Goal: Information Seeking & Learning: Learn about a topic

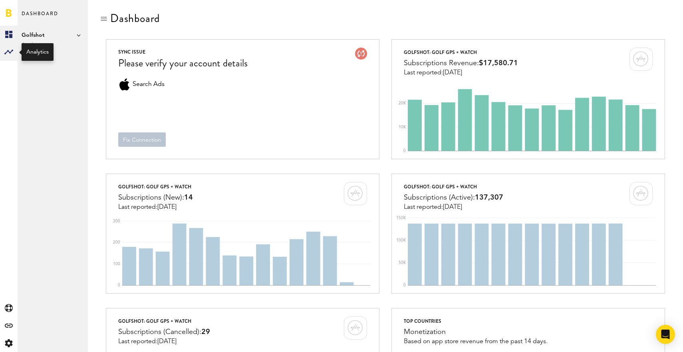
click at [8, 51] on icon at bounding box center [8, 52] width 9 height 5
click at [40, 37] on link "Monetization" at bounding box center [53, 35] width 70 height 18
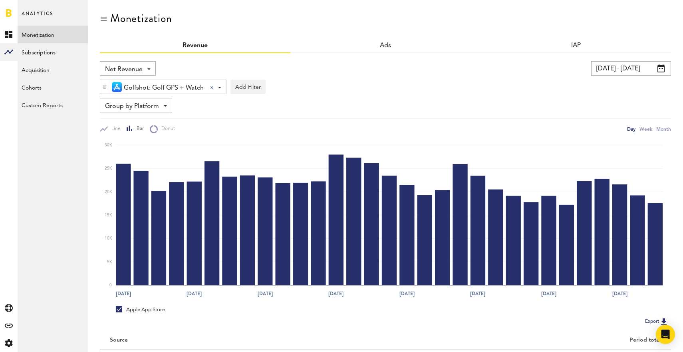
click at [220, 87] on span at bounding box center [219, 88] width 3 height 2
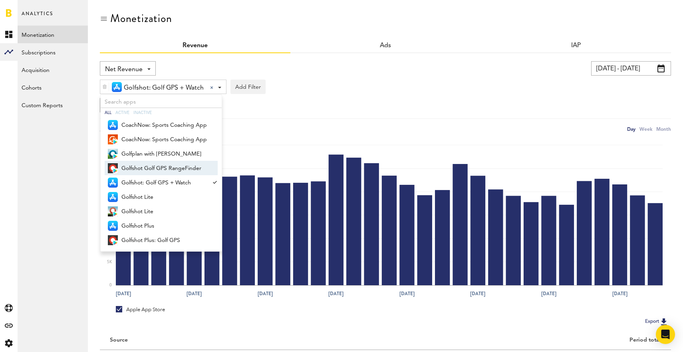
click at [338, 109] on div "Group by Platform Group by Platform Group by Revenue Type Group by App" at bounding box center [385, 105] width 571 height 14
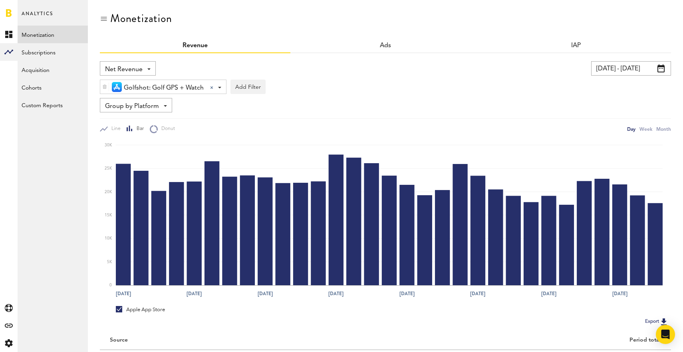
click at [161, 107] on div "Group by Platform Group by Platform Group by Revenue Type Group by App" at bounding box center [136, 105] width 72 height 14
click at [153, 138] on span "Group by Revenue Type" at bounding box center [139, 138] width 62 height 14
click at [221, 88] on span at bounding box center [219, 88] width 3 height 2
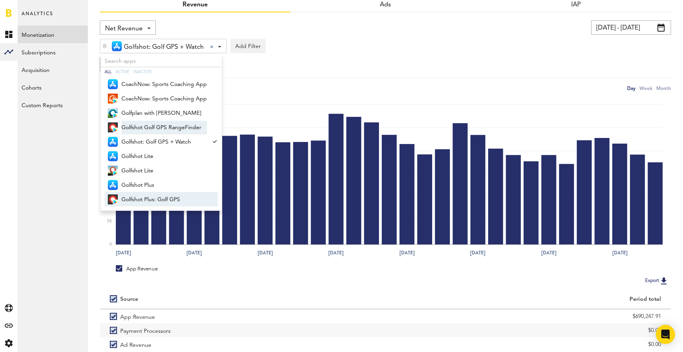
scroll to position [30, 0]
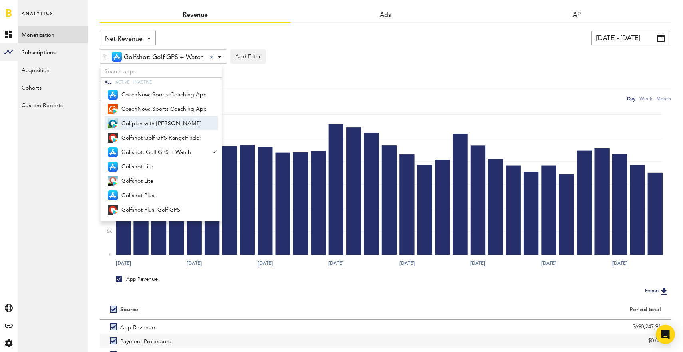
click at [321, 58] on div "Golfshot: Golf GPS + Watch Golfshot: Golf GPS + Watch All Active Inactive Coach…" at bounding box center [385, 54] width 571 height 18
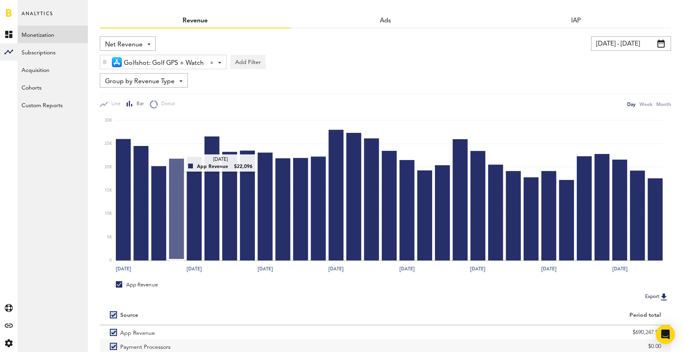
scroll to position [0, 0]
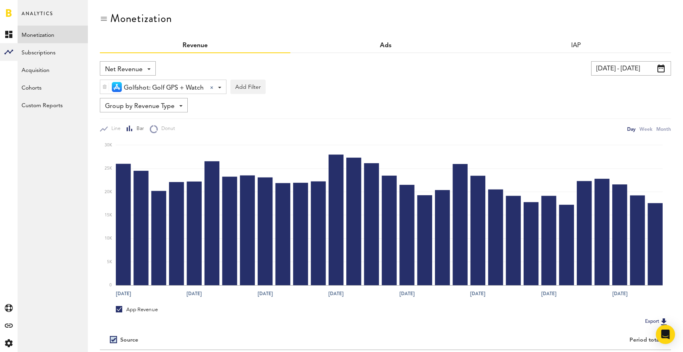
click at [385, 46] on link "Ads" at bounding box center [386, 45] width 12 height 6
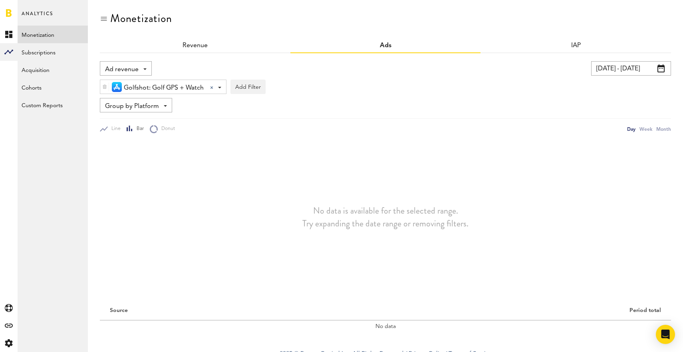
click at [212, 88] on div at bounding box center [211, 87] width 3 height 3
click at [191, 43] on link "Revenue" at bounding box center [195, 45] width 25 height 6
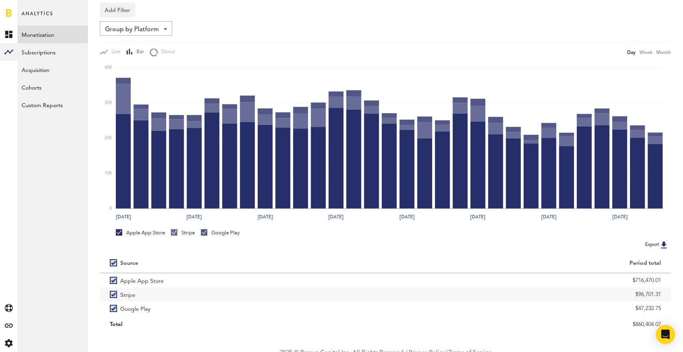
scroll to position [78, 0]
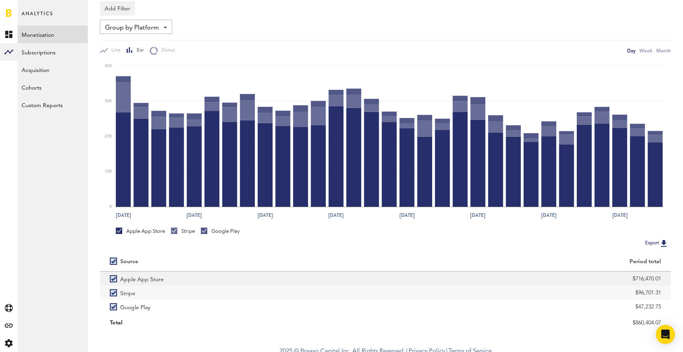
click at [112, 277] on label "Apple App Store" at bounding box center [243, 278] width 266 height 14
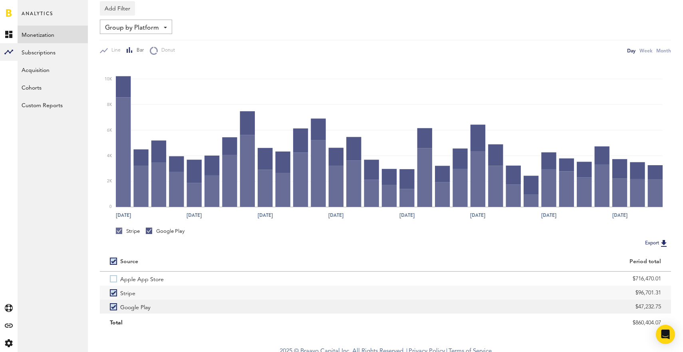
click at [112, 307] on label "Google Play" at bounding box center [243, 306] width 266 height 14
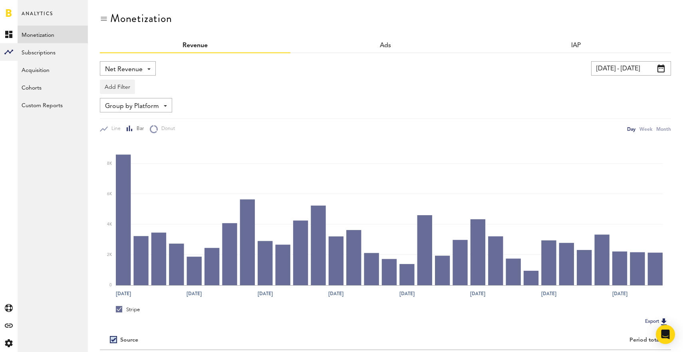
scroll to position [0, 0]
click at [659, 69] on span at bounding box center [661, 68] width 7 height 8
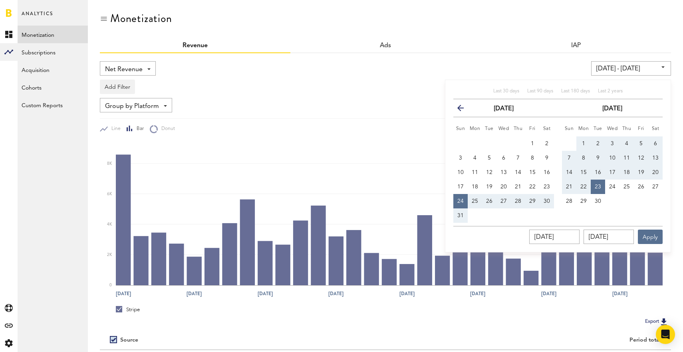
click at [464, 109] on icon "button" at bounding box center [464, 109] width 0 height 0
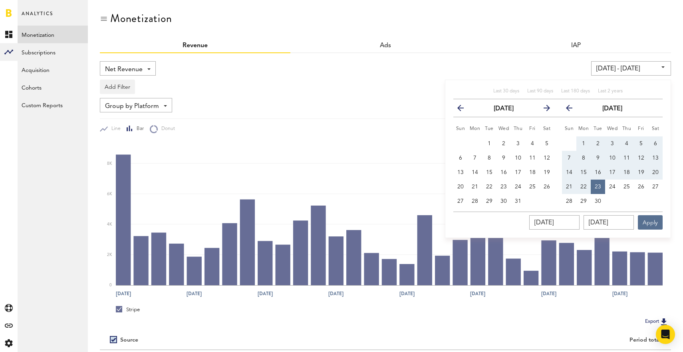
click at [464, 109] on icon "button" at bounding box center [464, 109] width 0 height 0
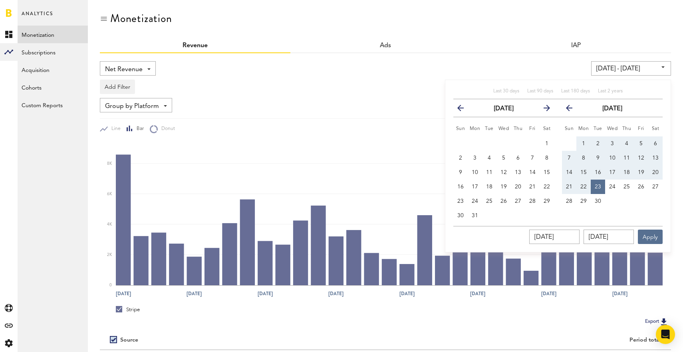
click at [464, 109] on icon "button" at bounding box center [464, 109] width 0 height 0
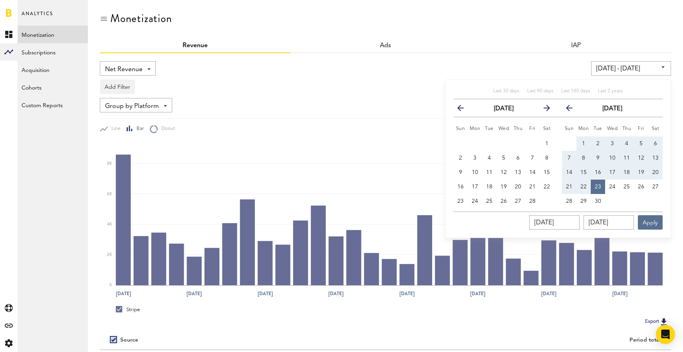
click at [464, 109] on icon "button" at bounding box center [464, 109] width 0 height 0
click at [503, 140] on button "1" at bounding box center [504, 143] width 14 height 14
type input "[DATE] - [DATE]"
type input "[DATE]"
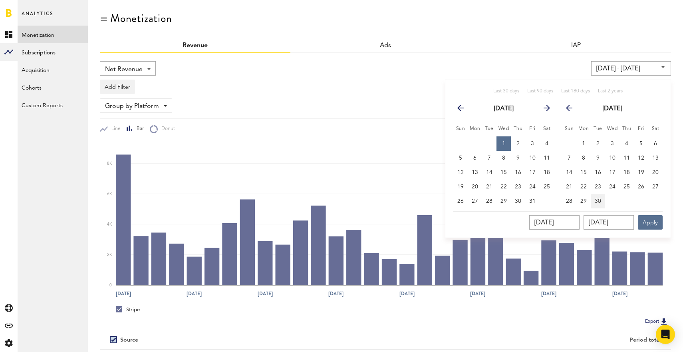
click at [595, 198] on button "30" at bounding box center [598, 201] width 14 height 14
type input "[DATE] - [DATE]"
type input "[DATE]"
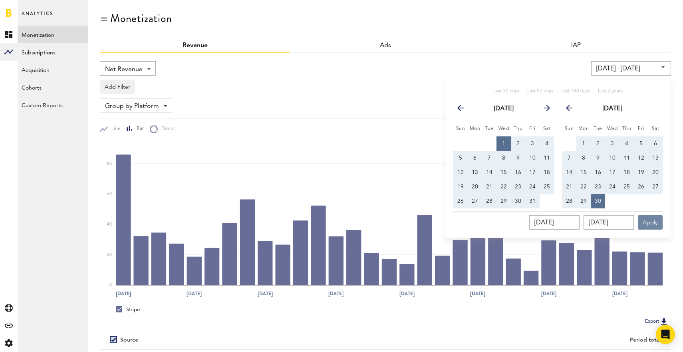
click at [651, 224] on button "Apply" at bounding box center [650, 222] width 25 height 14
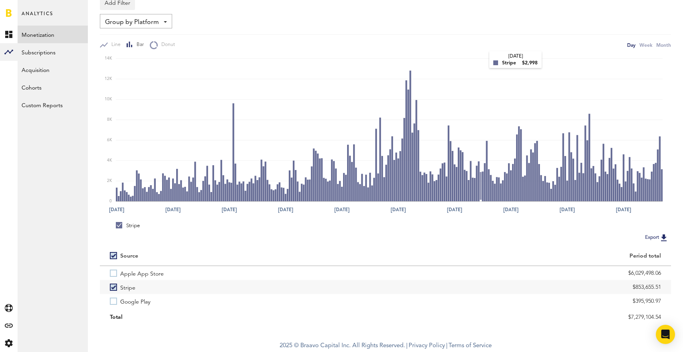
scroll to position [84, 0]
click at [665, 45] on div "Month" at bounding box center [664, 45] width 15 height 8
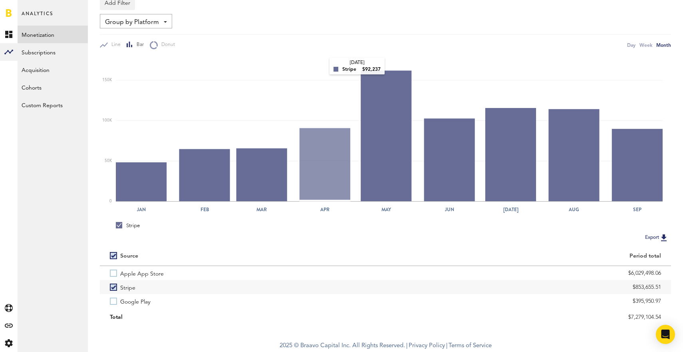
scroll to position [83, 0]
